Goal: Information Seeking & Learning: Learn about a topic

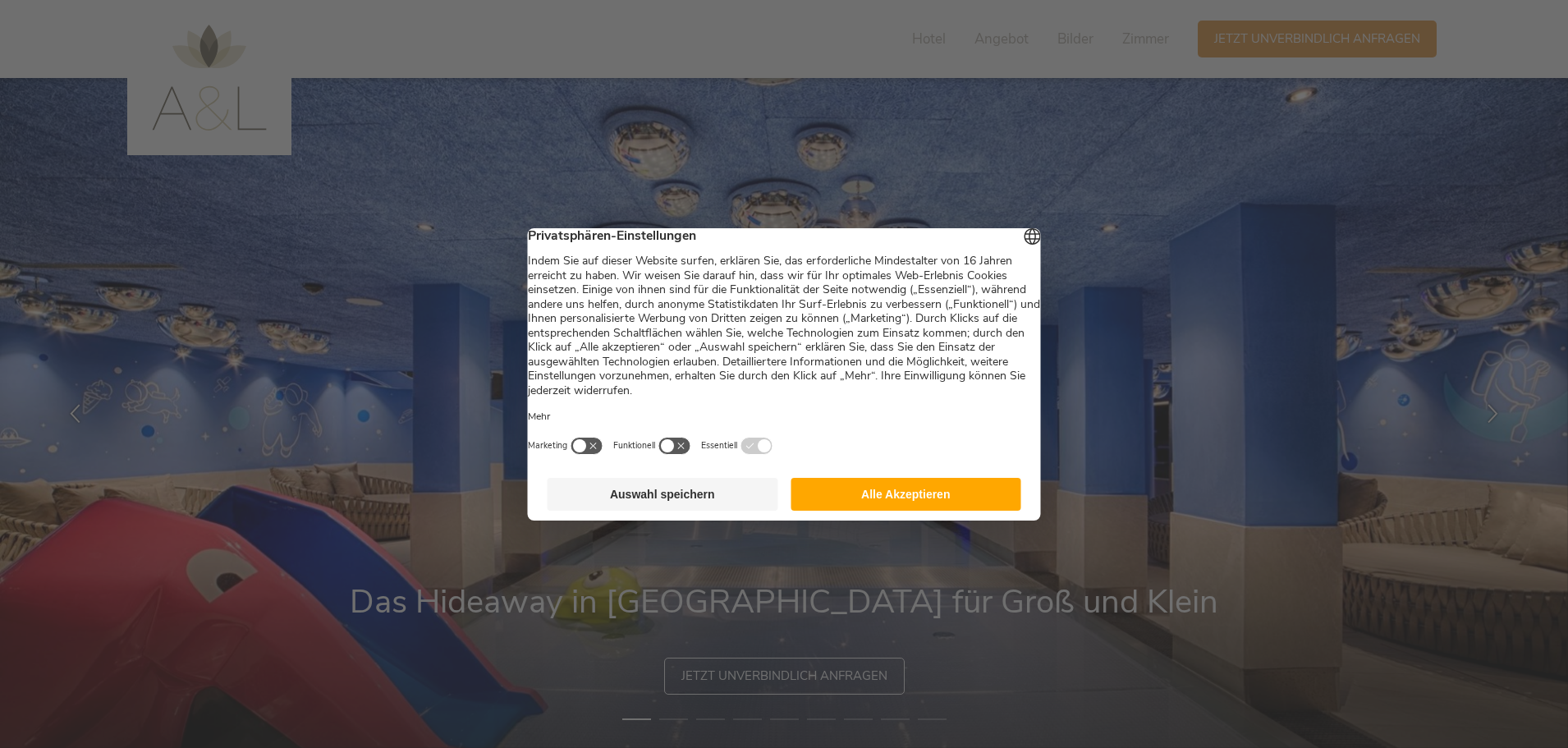
click at [968, 503] on button "Alle Akzeptieren" at bounding box center [906, 494] width 230 height 33
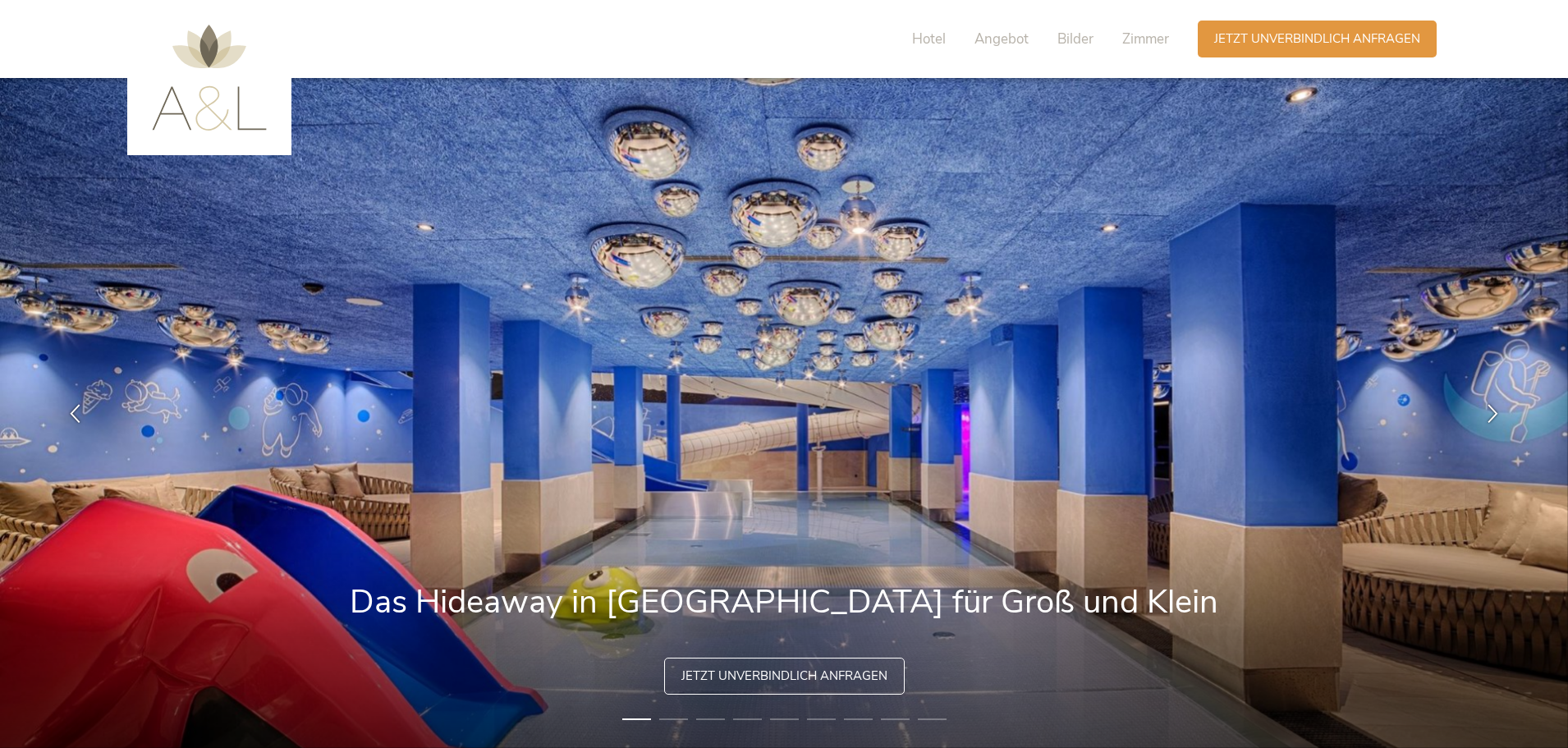
drag, startPoint x: 1134, startPoint y: 461, endPoint x: 510, endPoint y: 439, distance: 624.4
click at [510, 439] on img at bounding box center [784, 413] width 1568 height 670
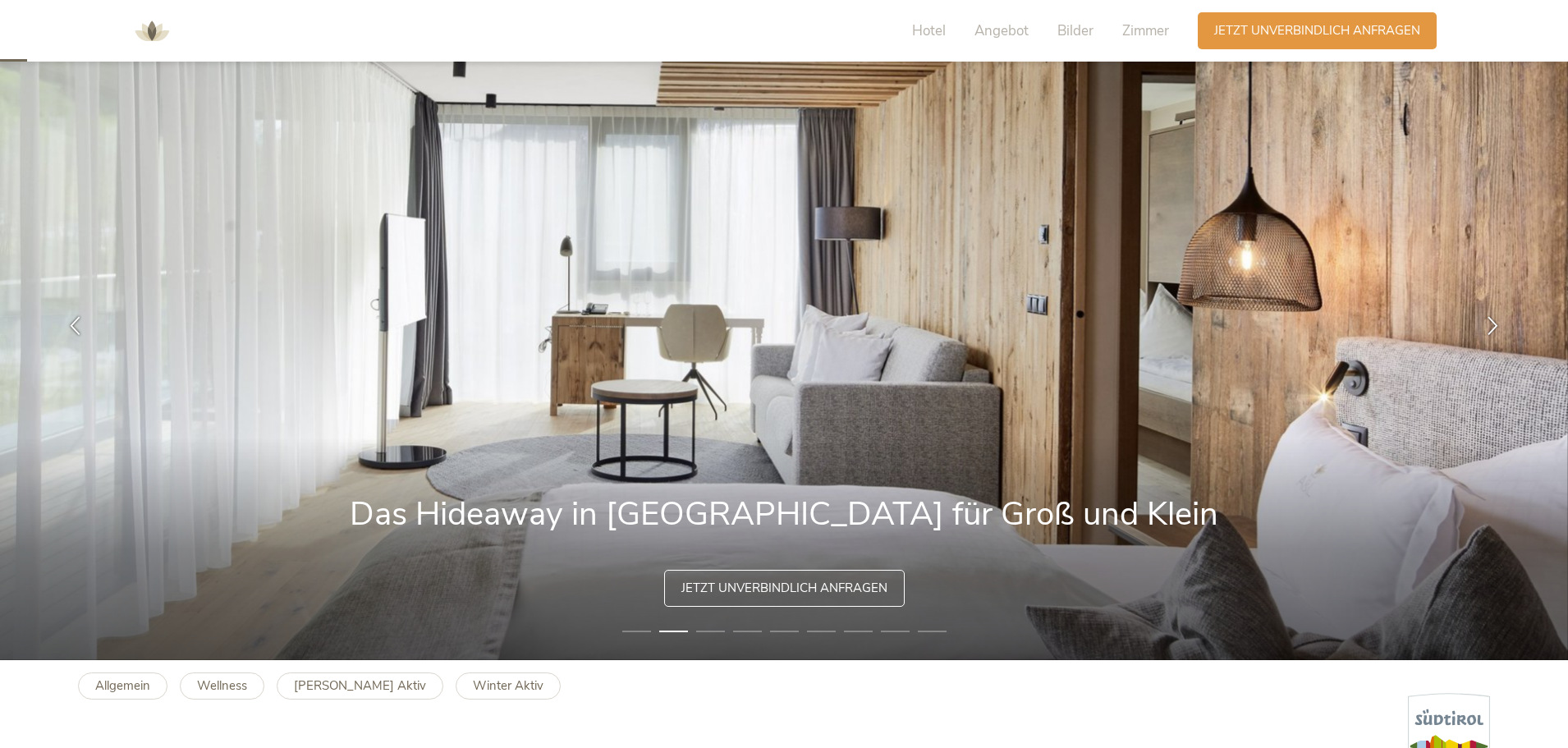
scroll to position [82, 0]
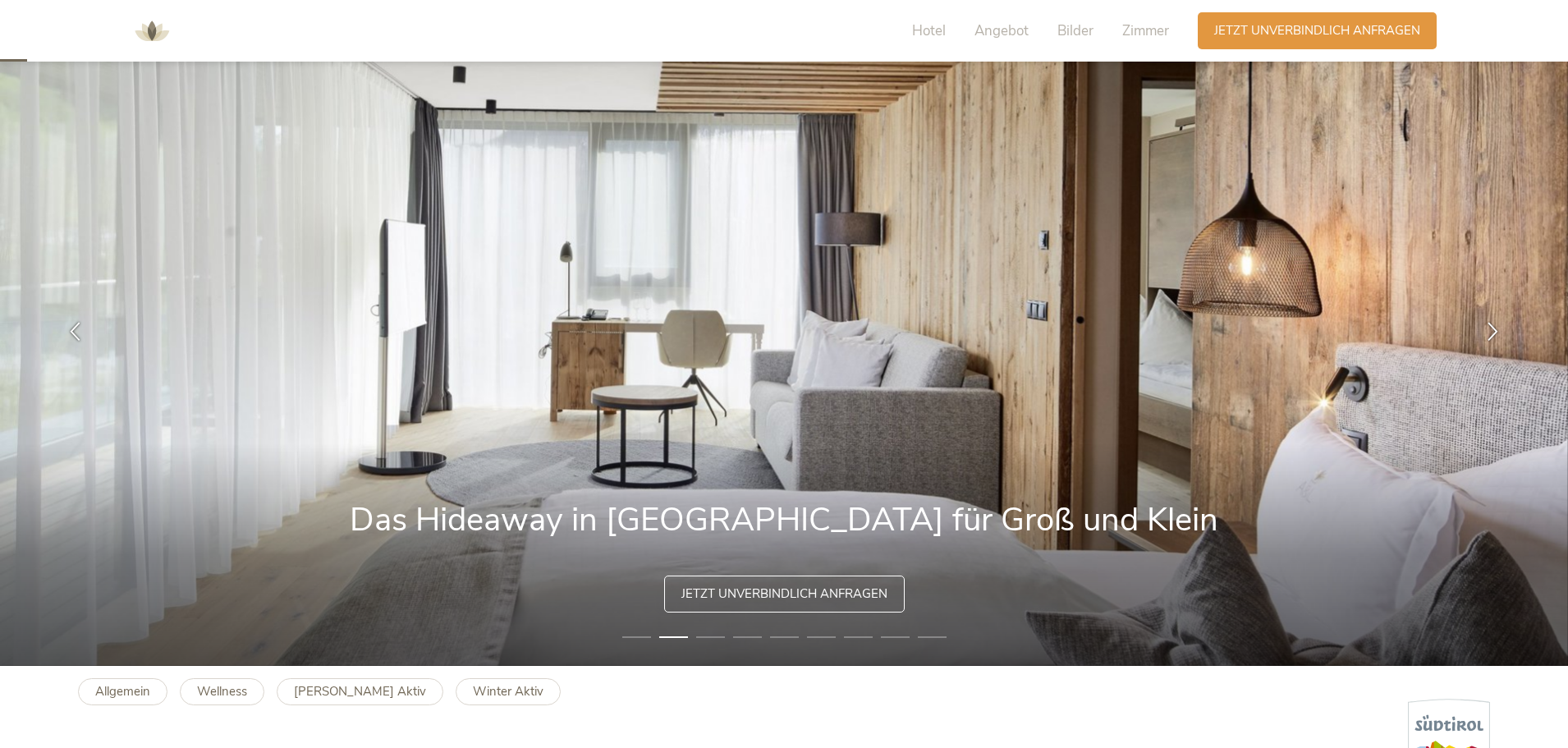
drag, startPoint x: 892, startPoint y: 401, endPoint x: 506, endPoint y: 414, distance: 386.2
click at [456, 412] on img at bounding box center [784, 331] width 1568 height 670
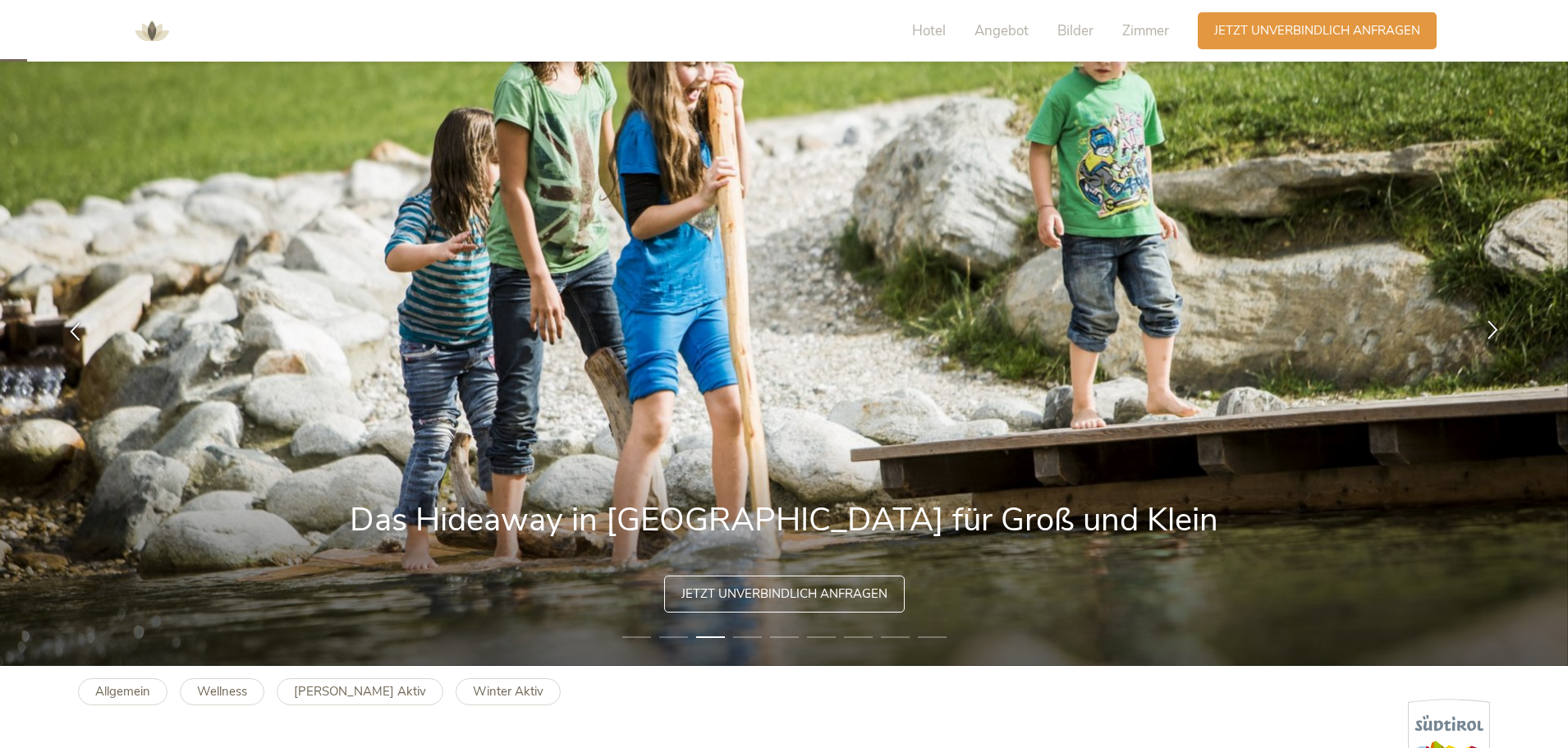
click at [1500, 332] on icon at bounding box center [1493, 329] width 19 height 19
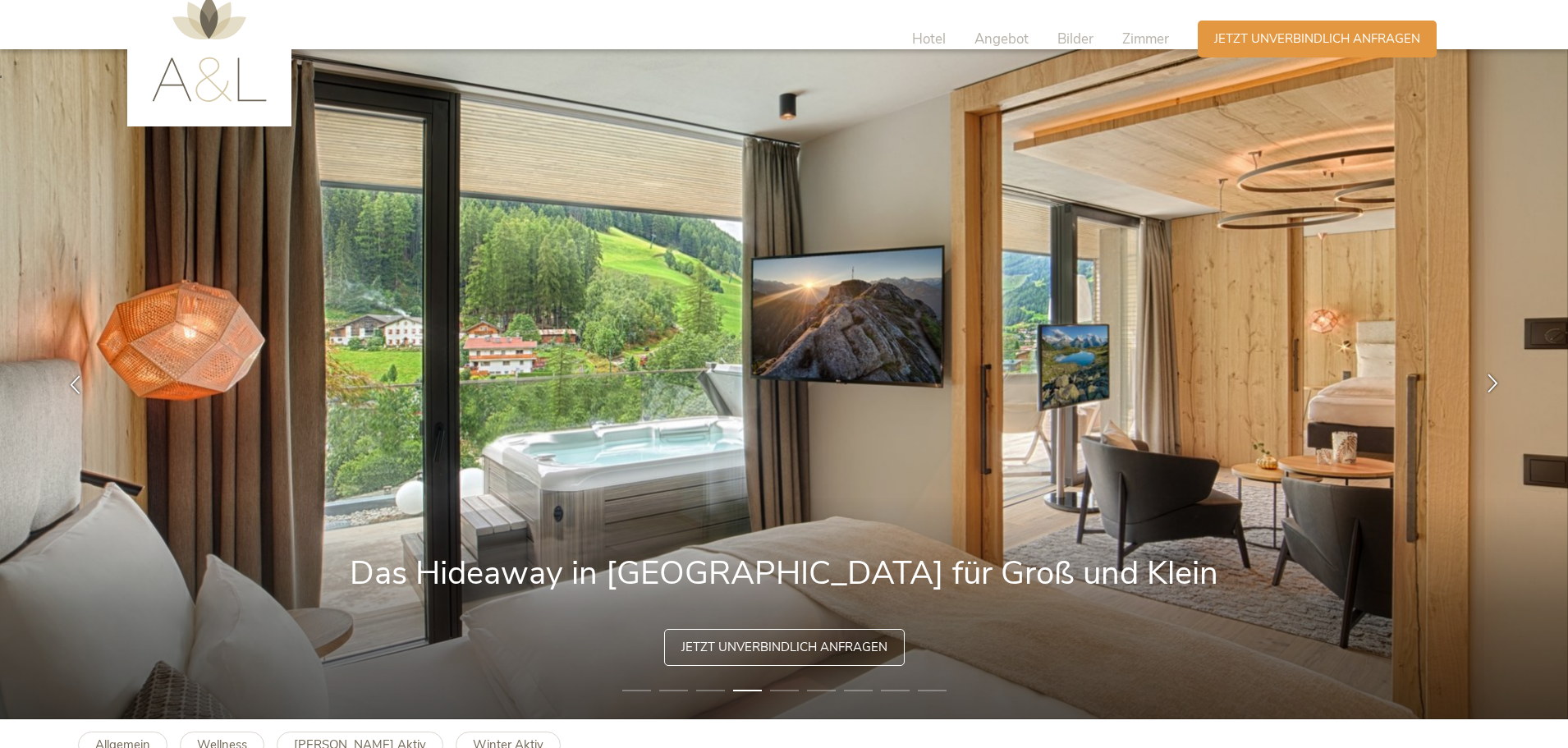
scroll to position [0, 0]
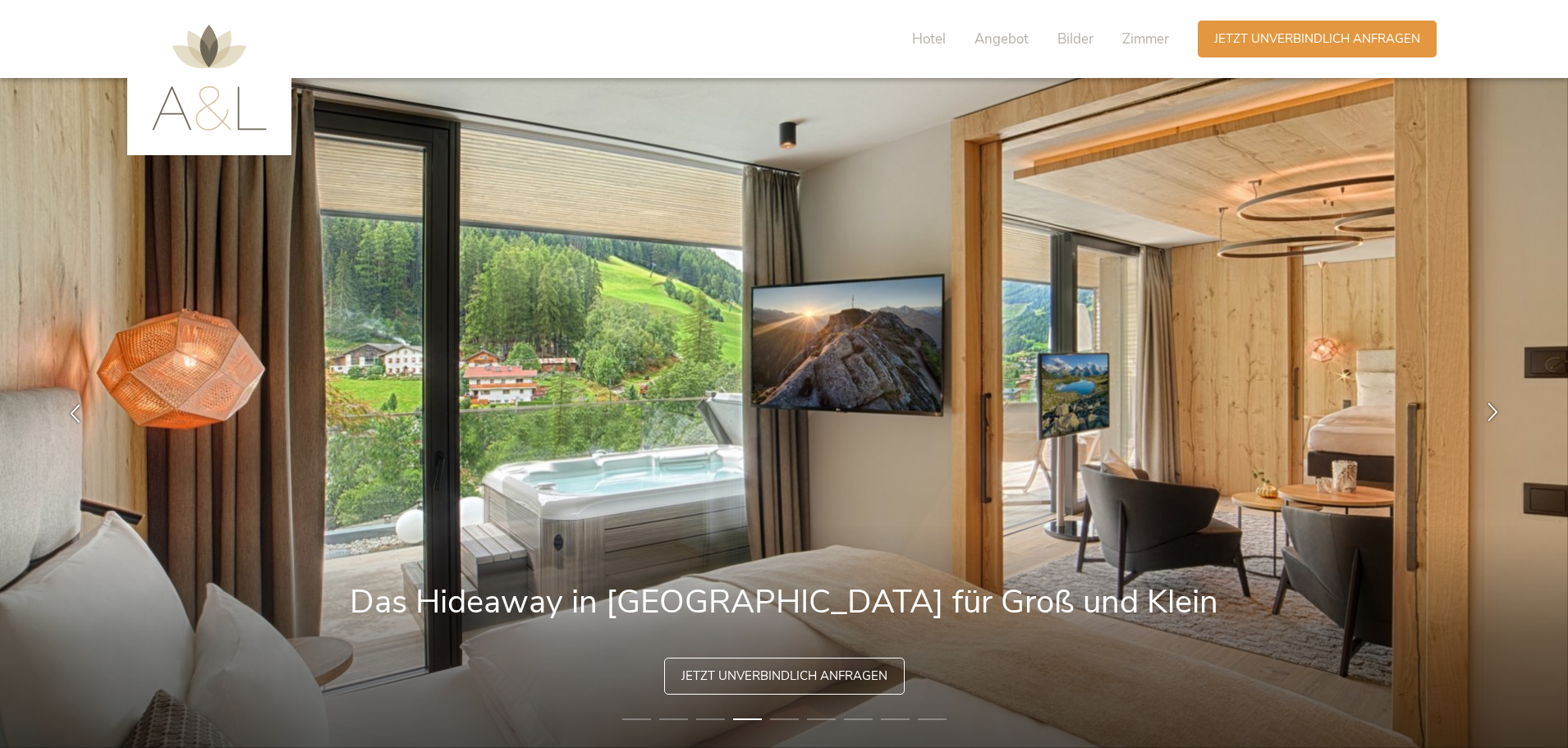
click at [1493, 410] on icon at bounding box center [1493, 411] width 19 height 19
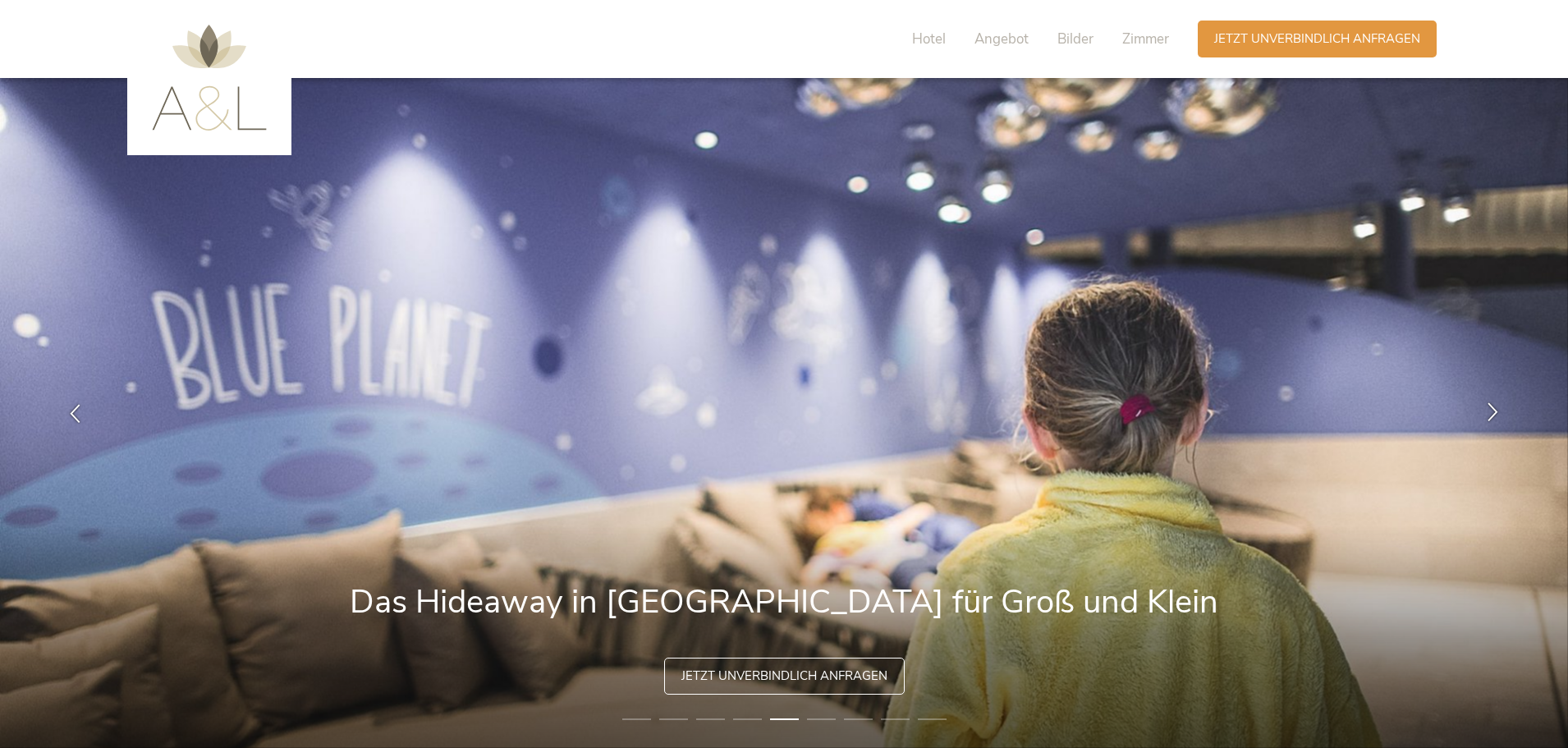
click at [1493, 410] on icon at bounding box center [1493, 411] width 19 height 19
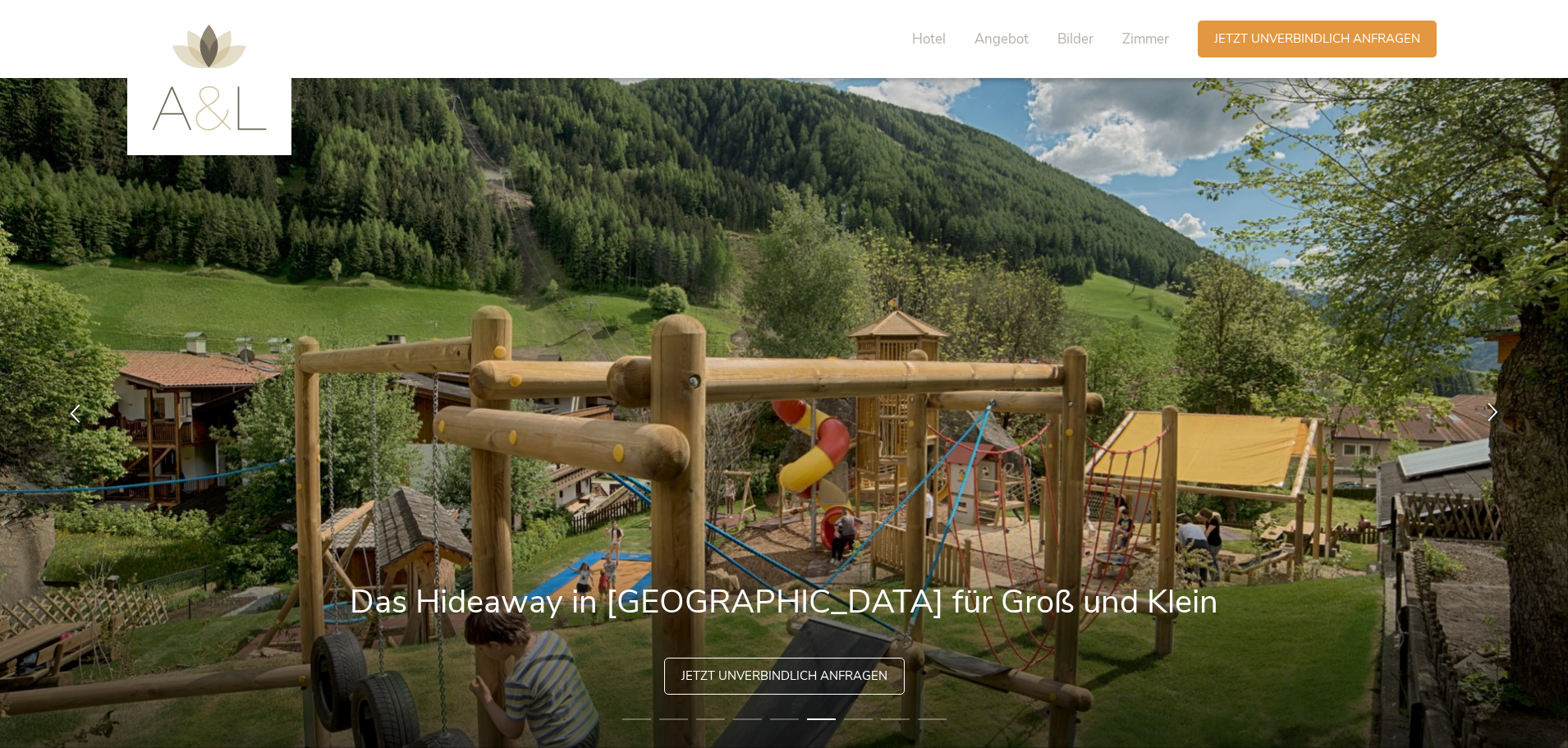
click at [1493, 410] on icon at bounding box center [1493, 411] width 19 height 19
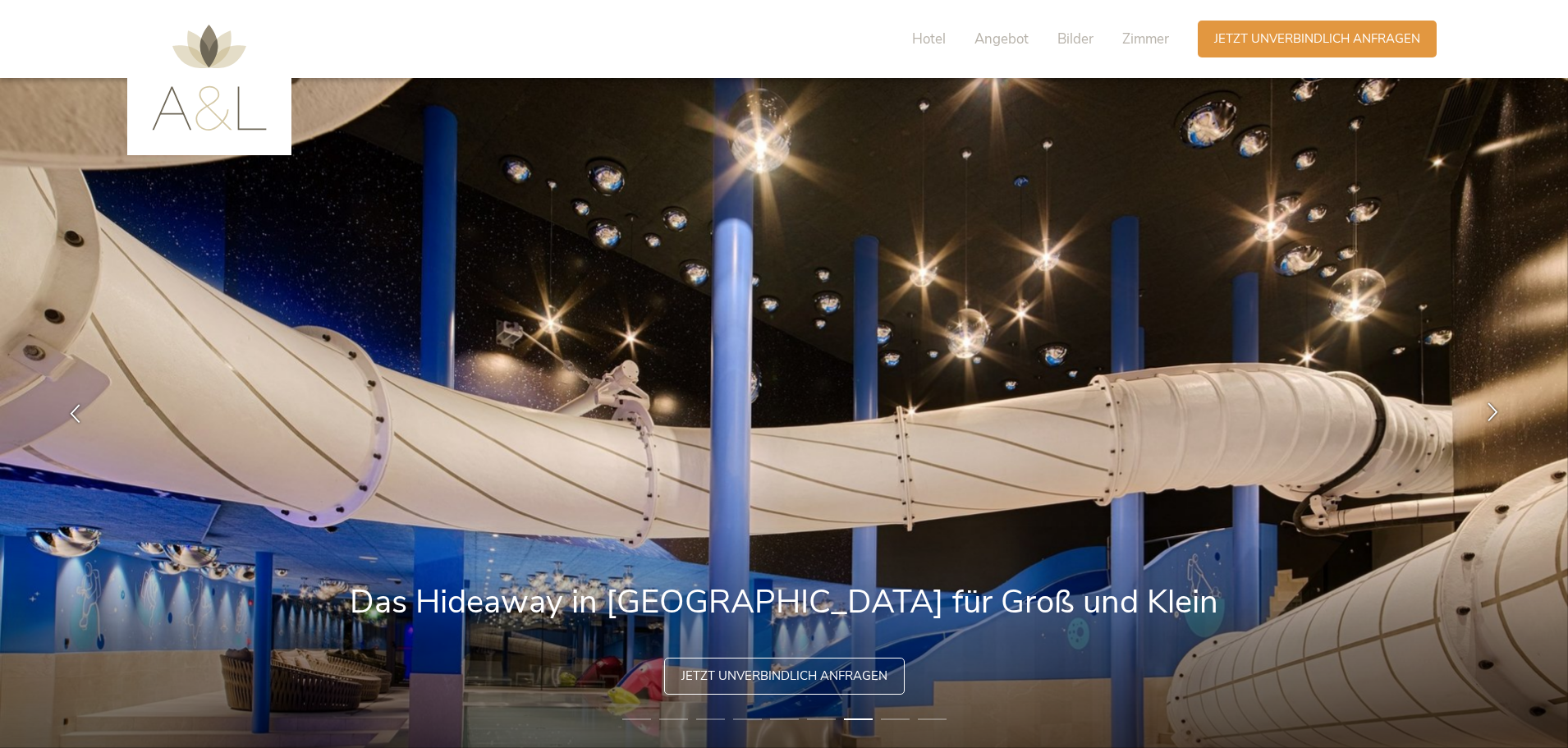
click at [1493, 410] on icon at bounding box center [1493, 411] width 19 height 19
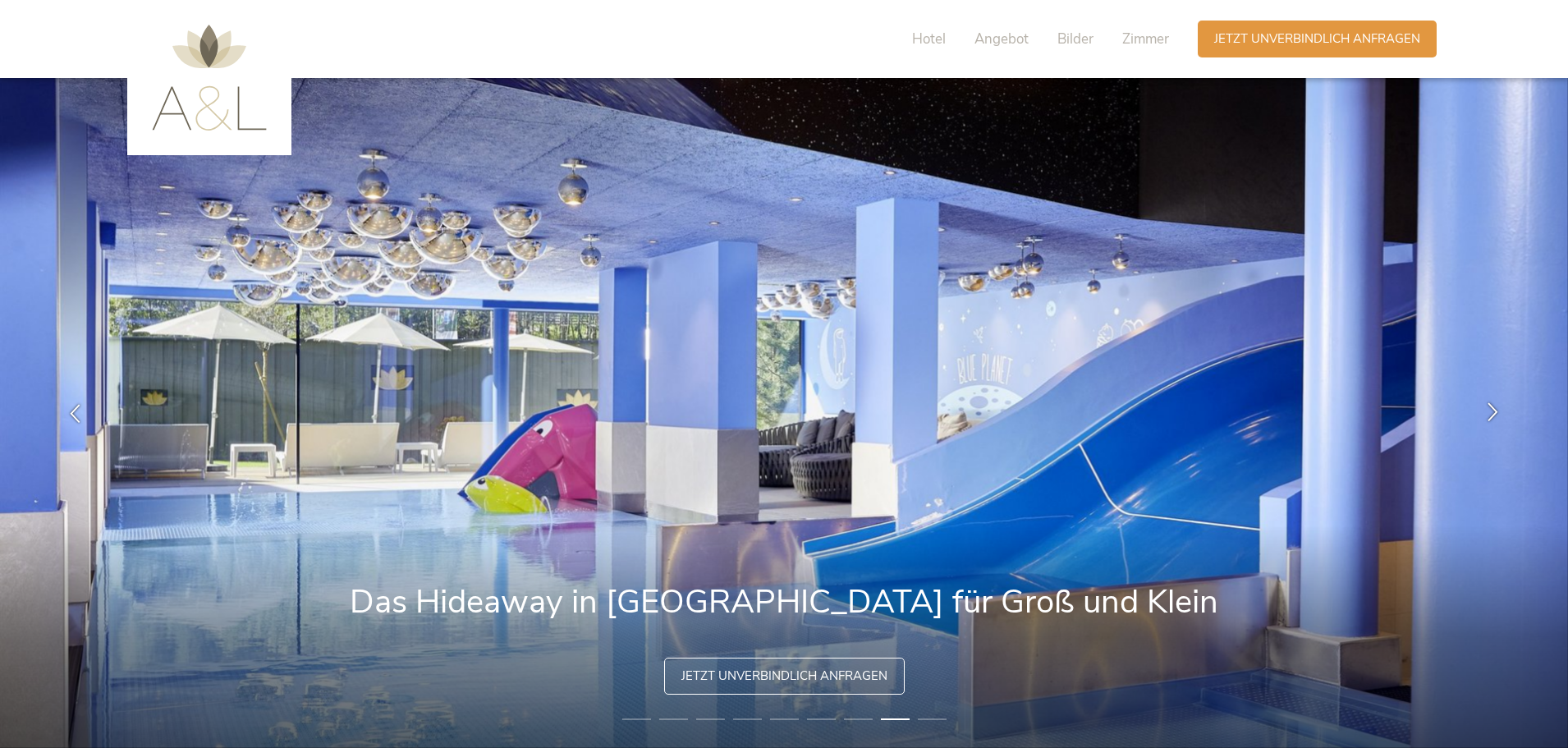
click at [1493, 410] on icon at bounding box center [1493, 411] width 19 height 19
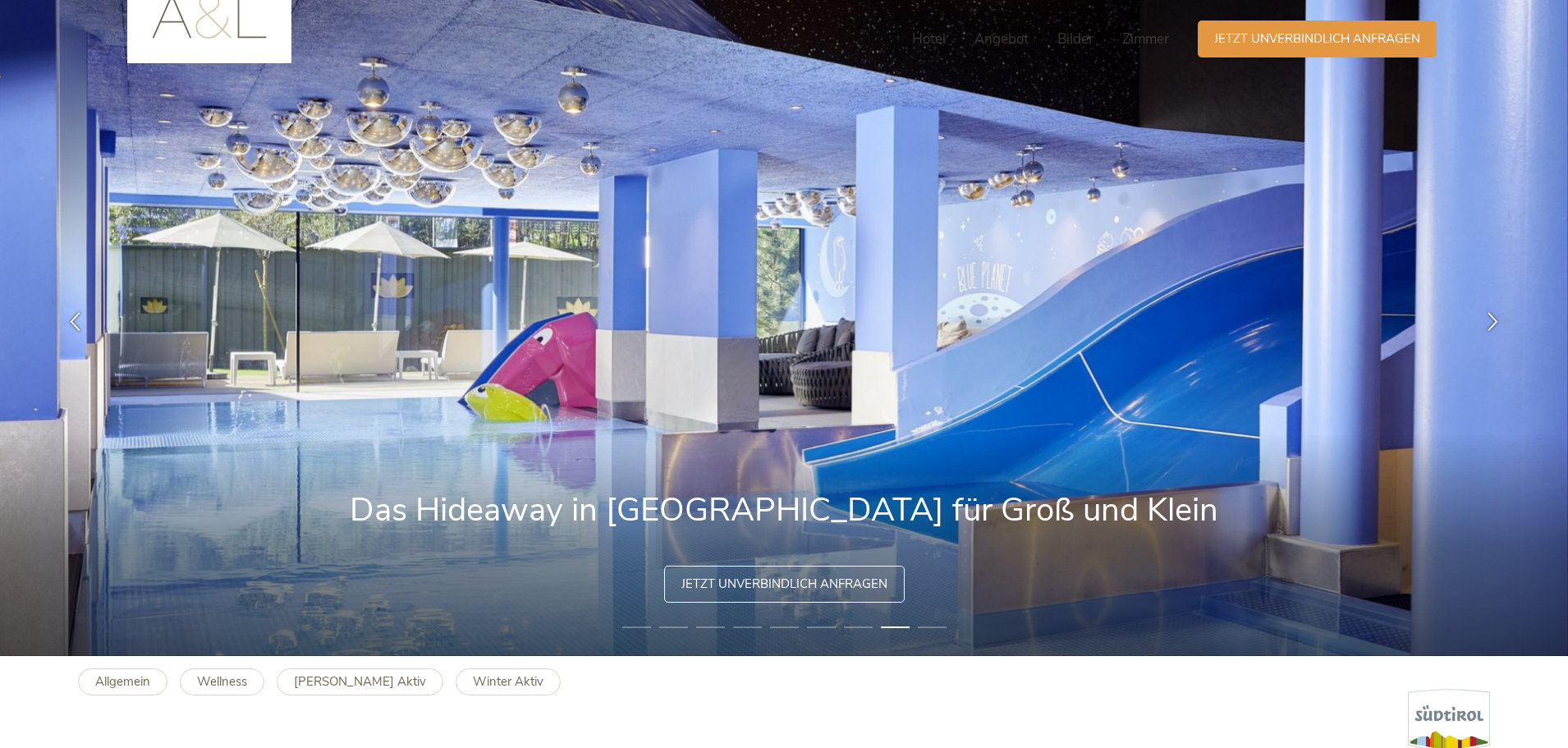
scroll to position [246, 0]
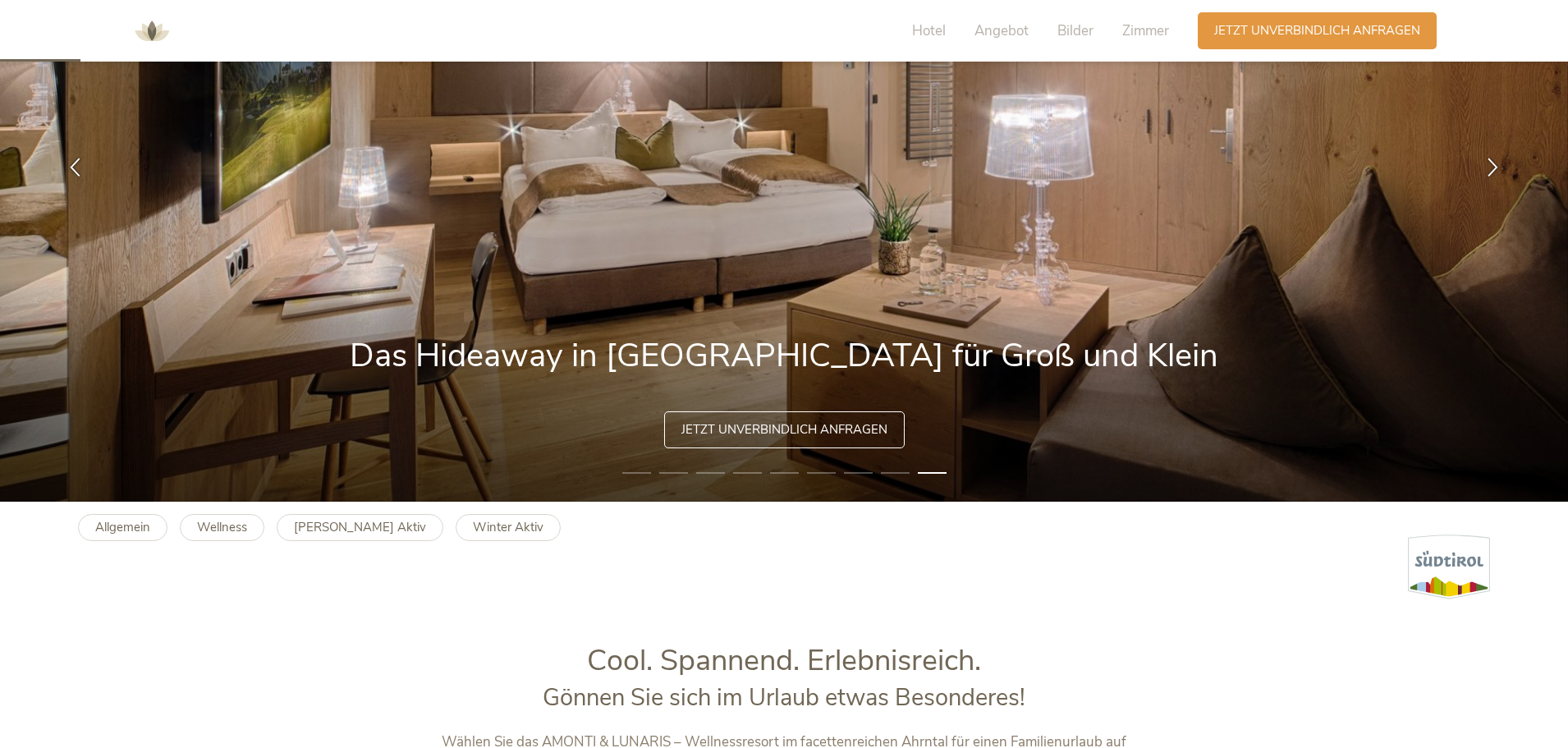
drag, startPoint x: 719, startPoint y: 347, endPoint x: 572, endPoint y: 334, distance: 147.6
click at [573, 335] on img at bounding box center [784, 167] width 1568 height 670
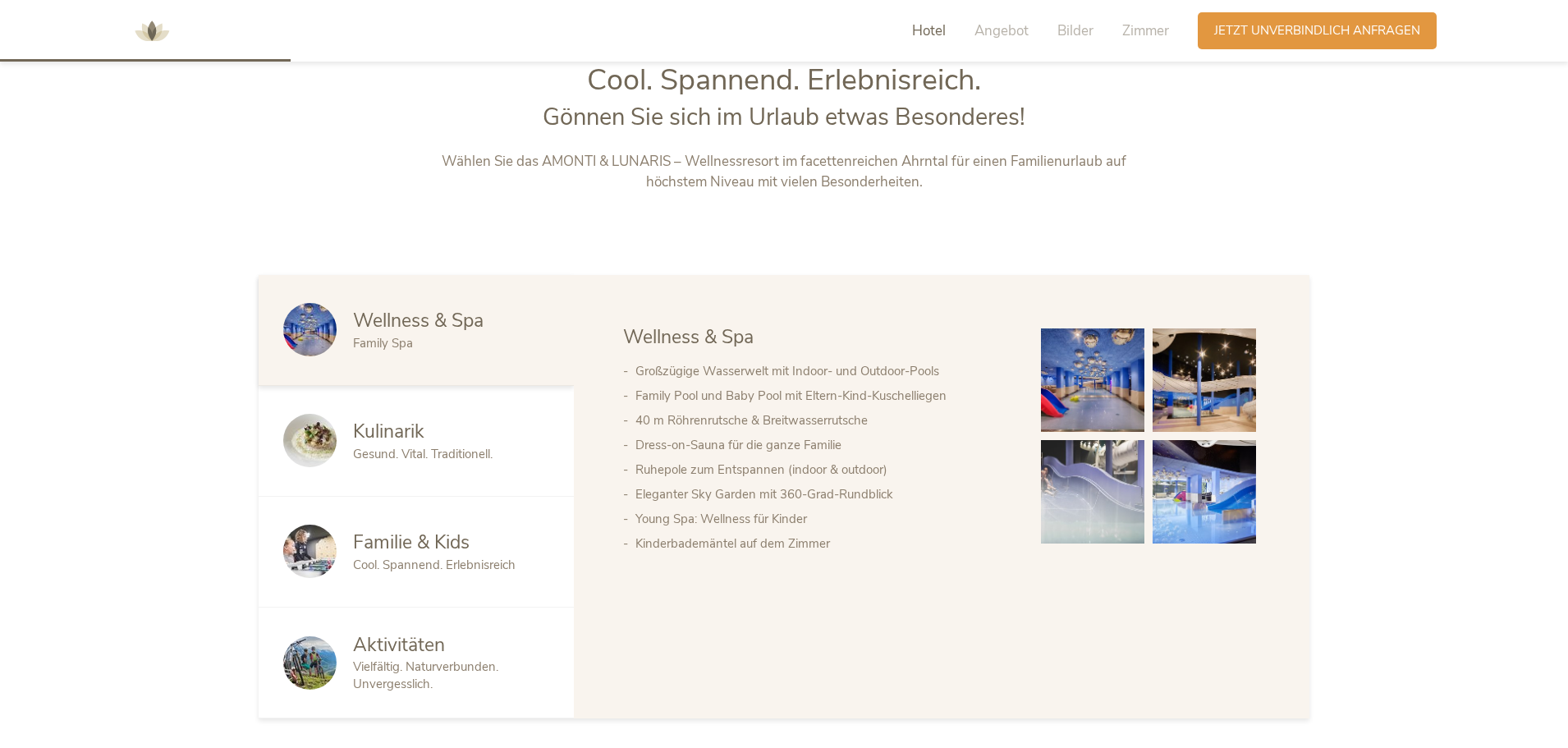
scroll to position [903, 0]
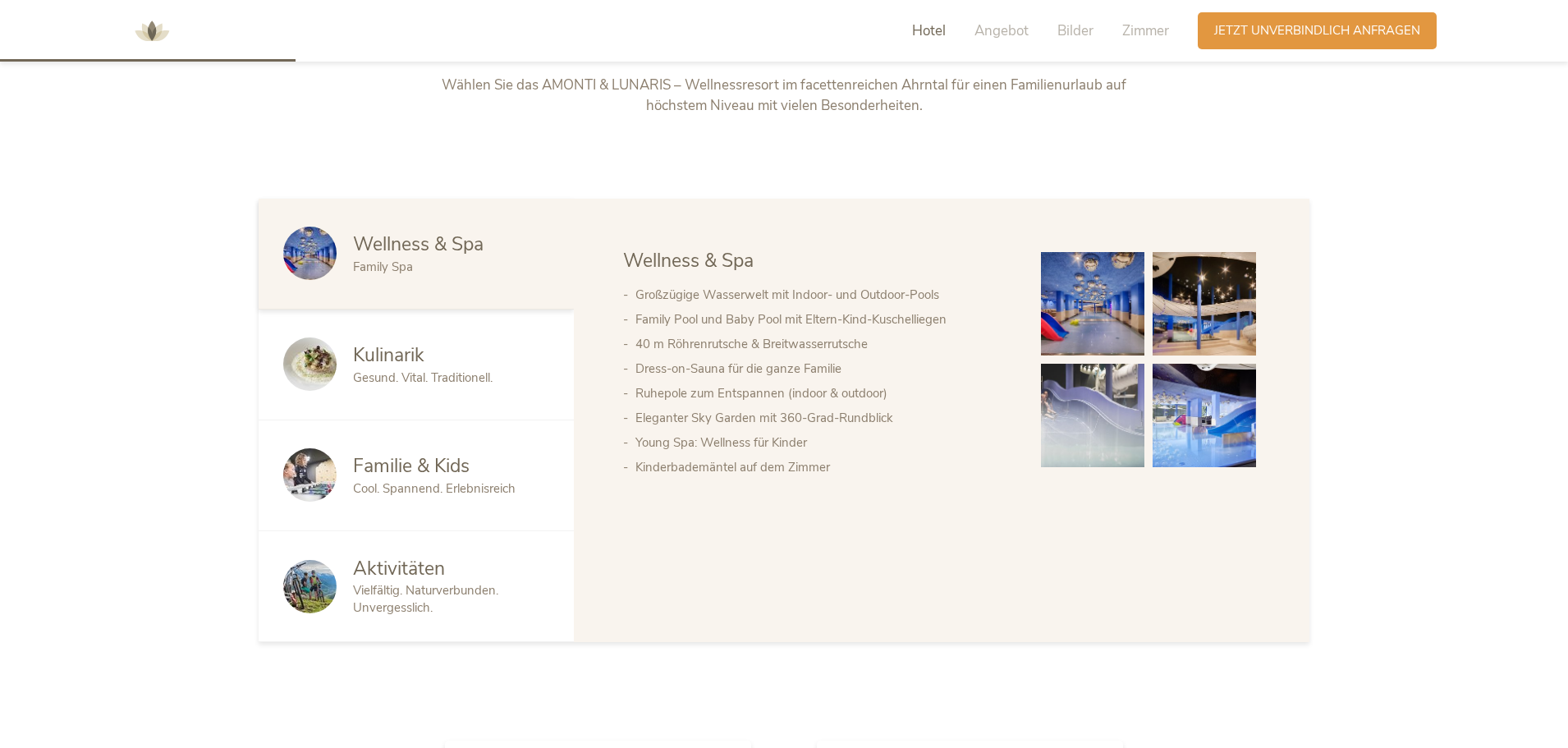
click at [528, 448] on div "Familie & Kids Cool. Spannend. Erlebnisreich" at bounding box center [416, 476] width 315 height 111
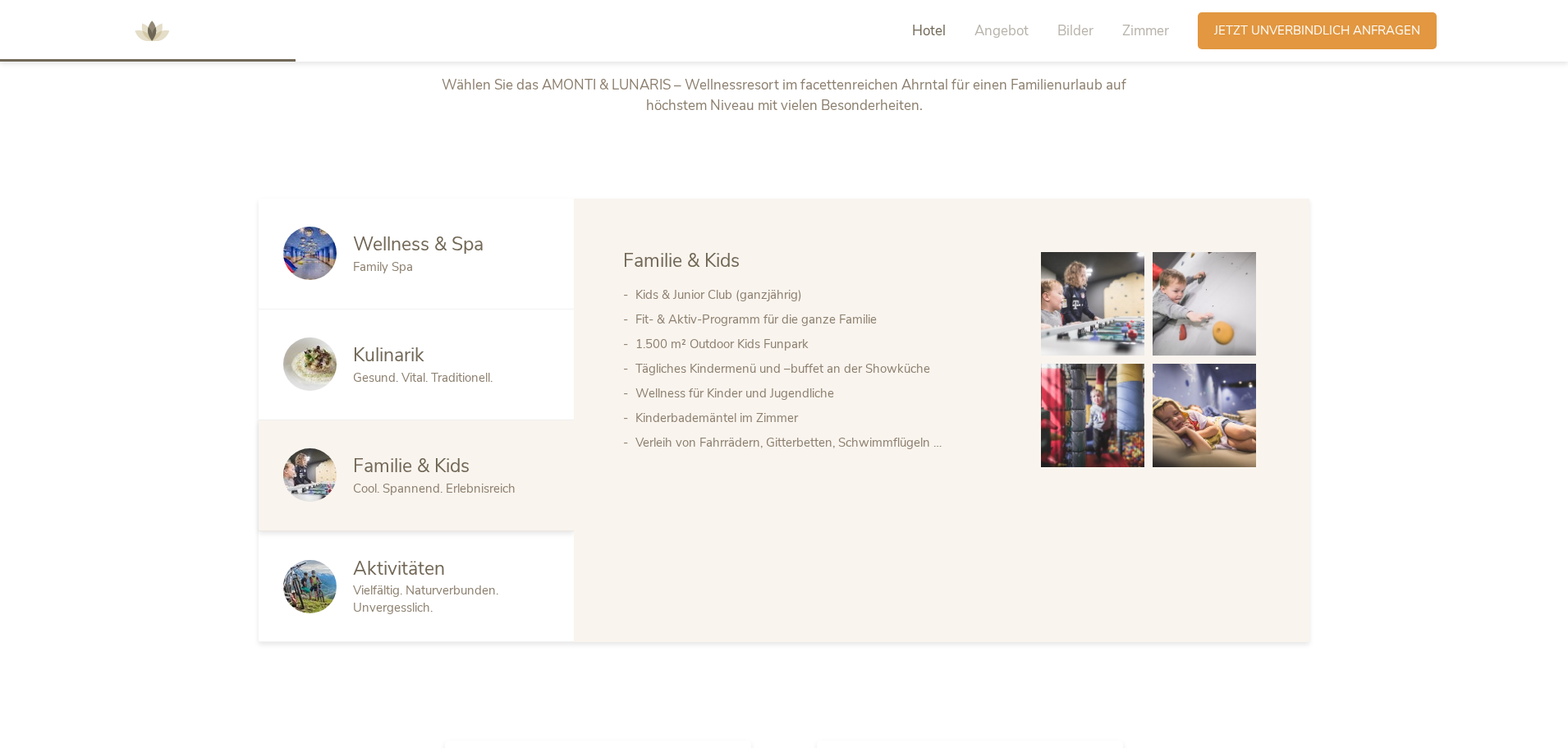
click at [513, 577] on div "Aktivitäten" at bounding box center [451, 569] width 196 height 27
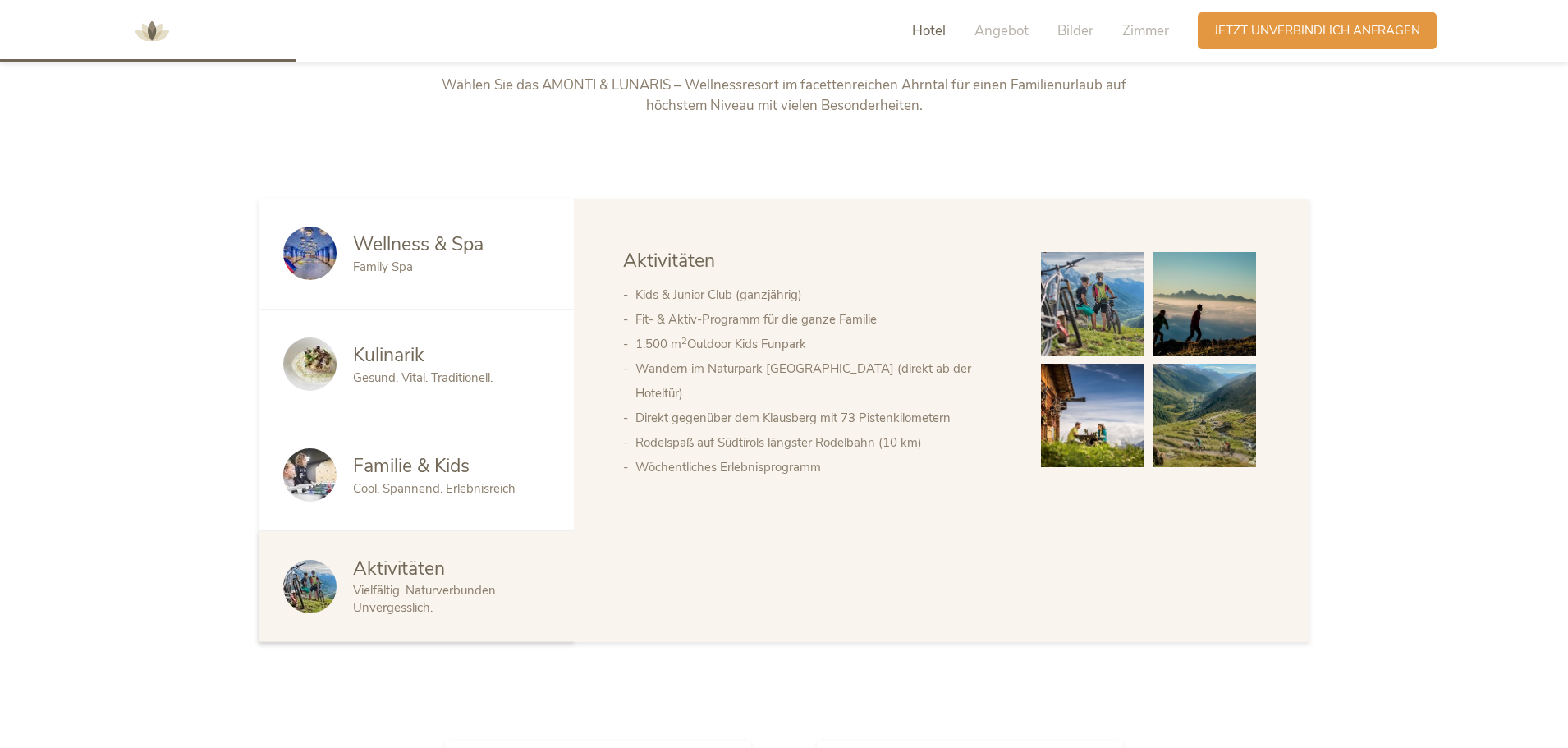
click at [478, 323] on div "Kulinarik Gesund. Vital. Traditionell." at bounding box center [416, 365] width 315 height 111
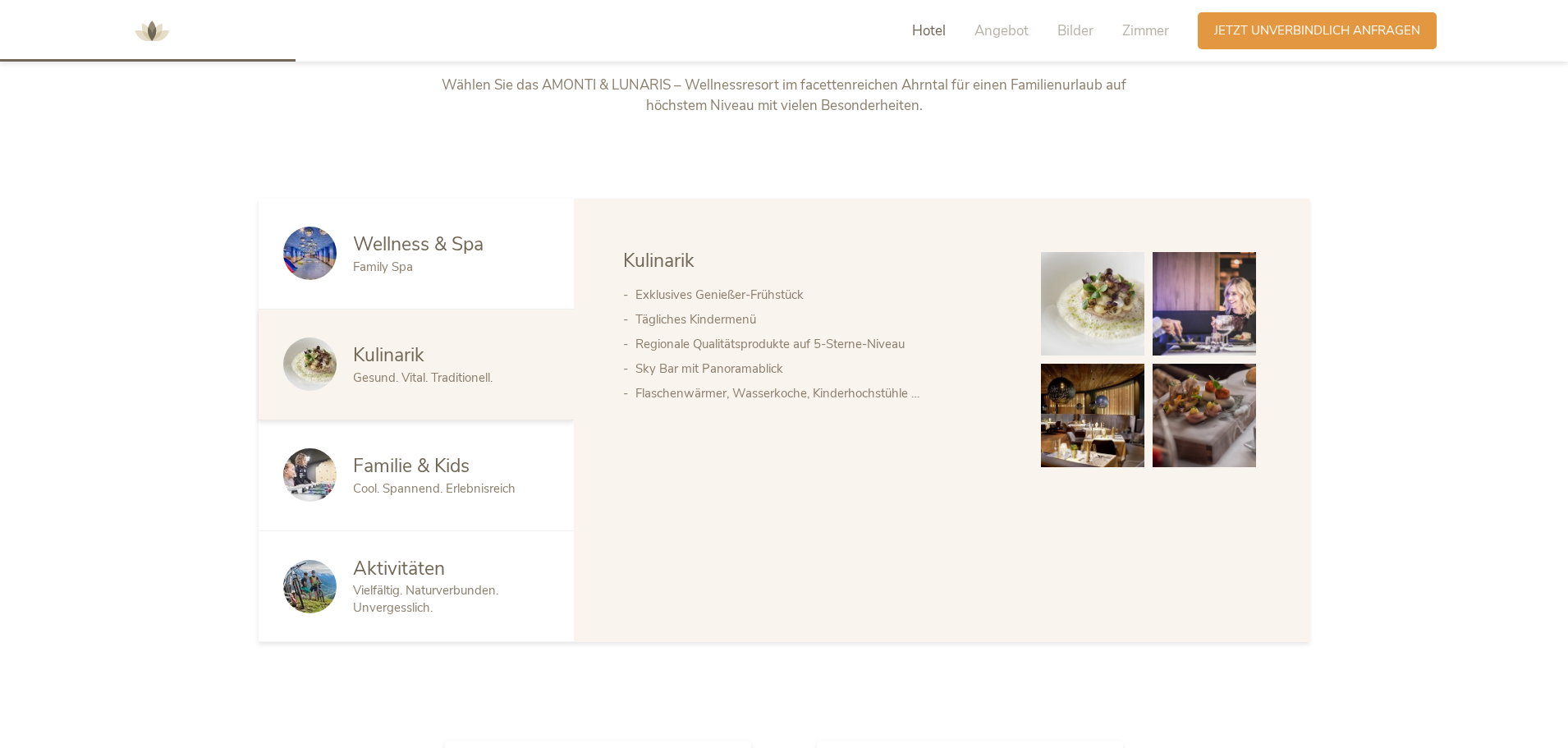
click at [479, 284] on div "Wellness & Spa Family Spa" at bounding box center [416, 255] width 315 height 111
